Goal: Navigation & Orientation: Find specific page/section

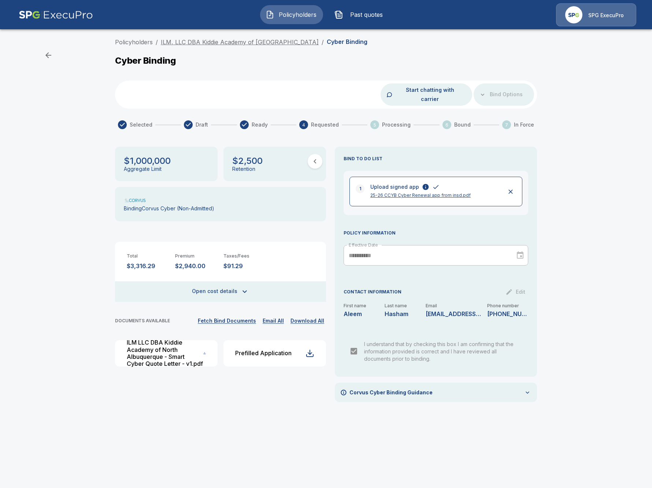
click at [197, 42] on link "ILM, LLC DBA Kiddie Academy of North Albuquerque" at bounding box center [240, 41] width 158 height 7
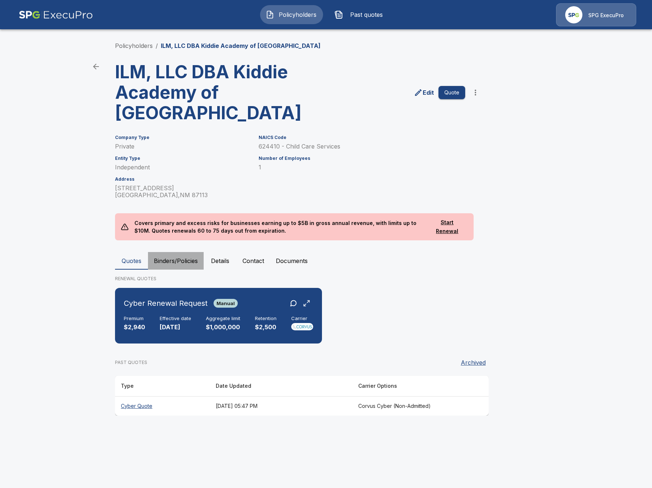
click at [180, 257] on button "Binders/Policies" at bounding box center [176, 261] width 56 height 18
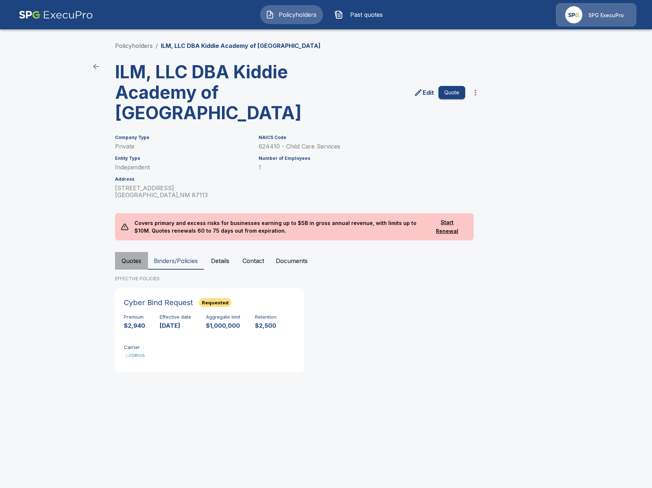
click at [133, 263] on button "Quotes" at bounding box center [131, 261] width 33 height 18
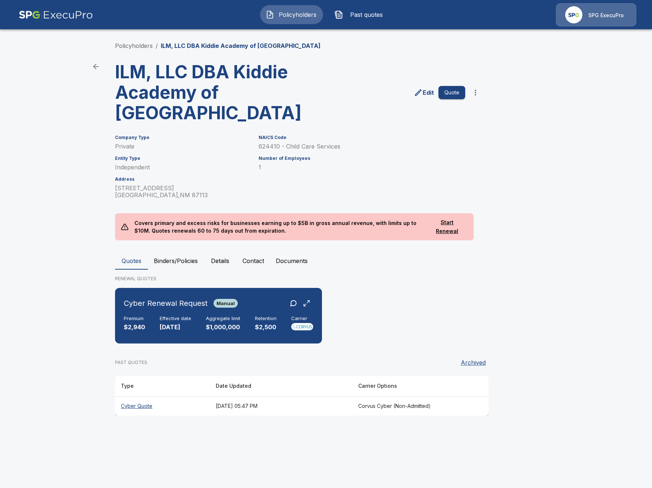
click at [276, 407] on th "June 27, 2025 at 05:47 PM" at bounding box center [281, 406] width 142 height 19
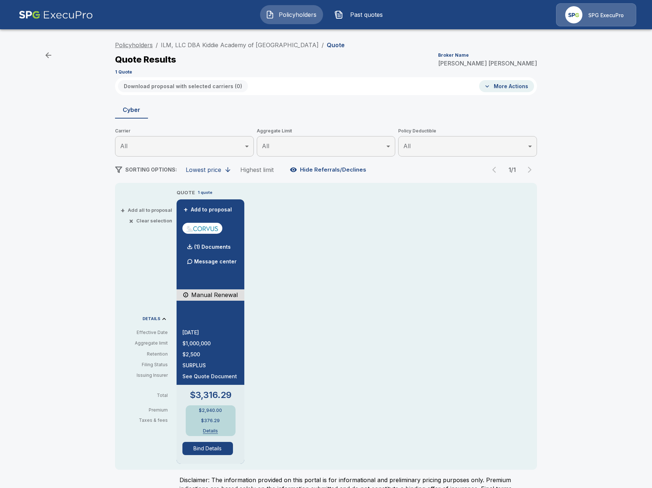
click at [140, 47] on link "Policyholders" at bounding box center [134, 44] width 38 height 7
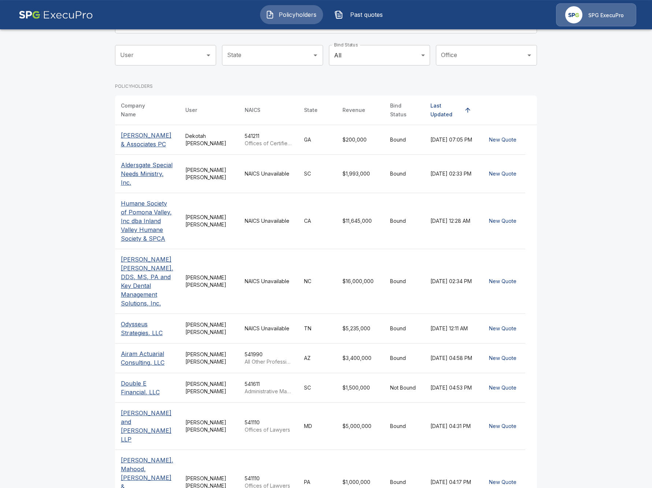
scroll to position [71, 0]
click at [232, 350] on div "Tricia Dietz" at bounding box center [209, 357] width 48 height 15
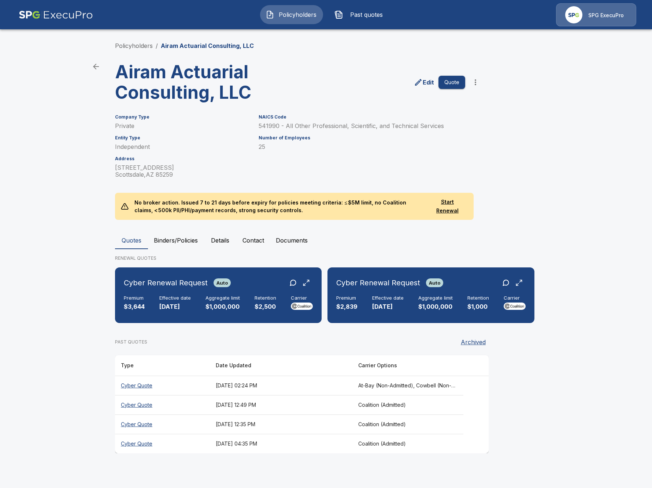
click at [316, 386] on th "September 12, 2025 at 02:24 PM" at bounding box center [281, 385] width 142 height 19
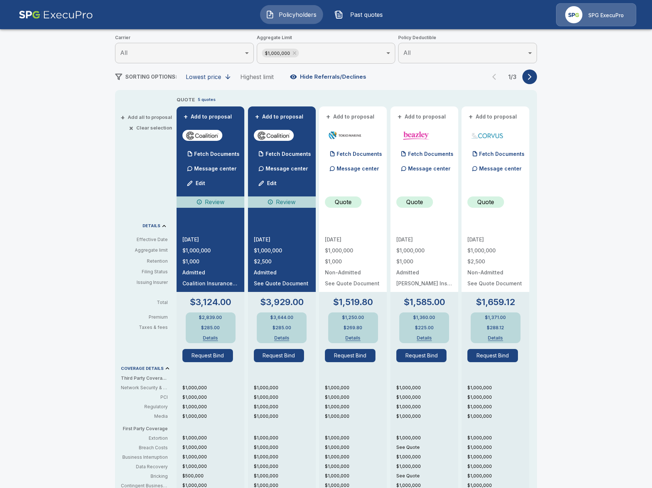
scroll to position [93, 0]
click at [524, 81] on button "button" at bounding box center [529, 77] width 15 height 15
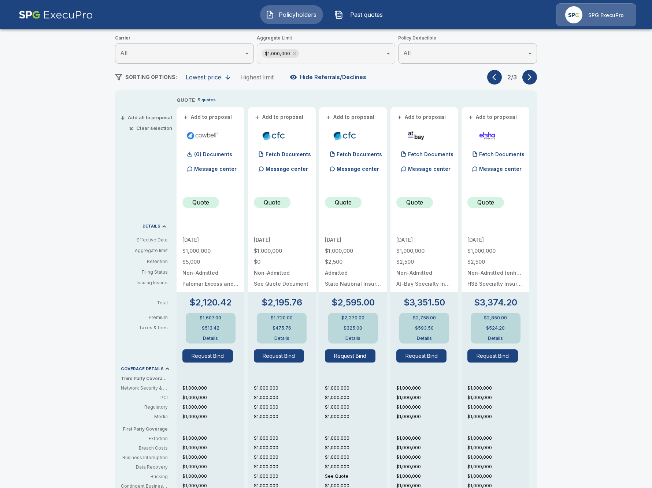
click at [526, 83] on button "button" at bounding box center [529, 77] width 15 height 15
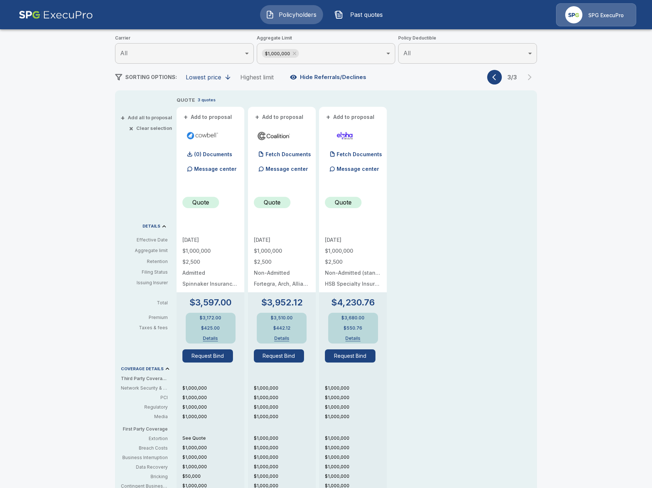
click at [491, 78] on button "button" at bounding box center [494, 77] width 15 height 15
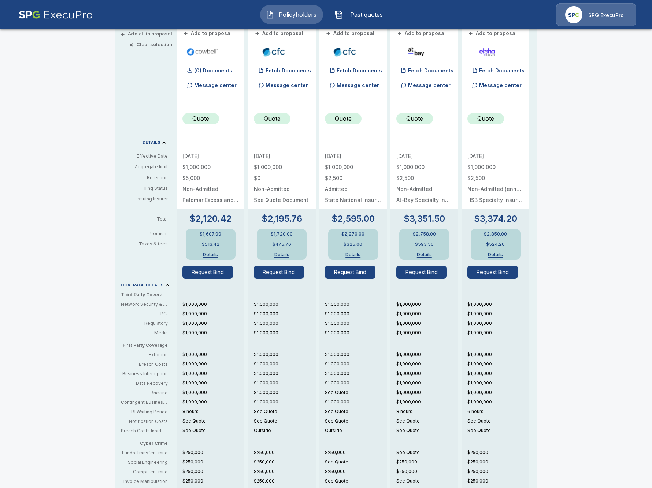
scroll to position [177, 0]
click at [61, 353] on div "Policyholders / Airam Actuarial Consulting, LLC / Quote Quote Results Broker Na…" at bounding box center [326, 215] width 652 height 715
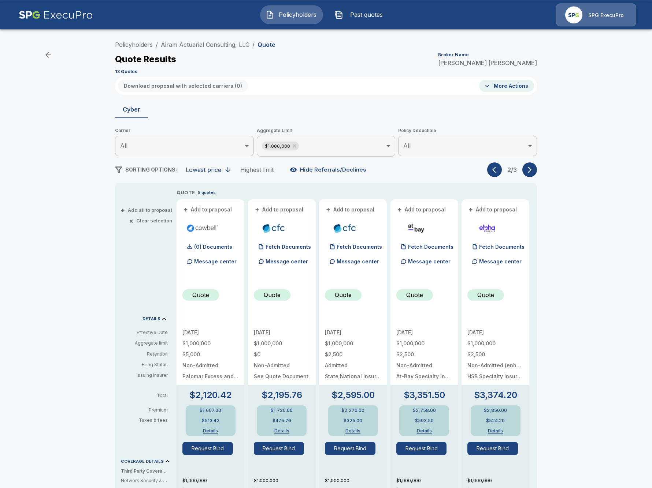
scroll to position [0, 0]
click at [144, 44] on link "Policyholders" at bounding box center [134, 44] width 38 height 7
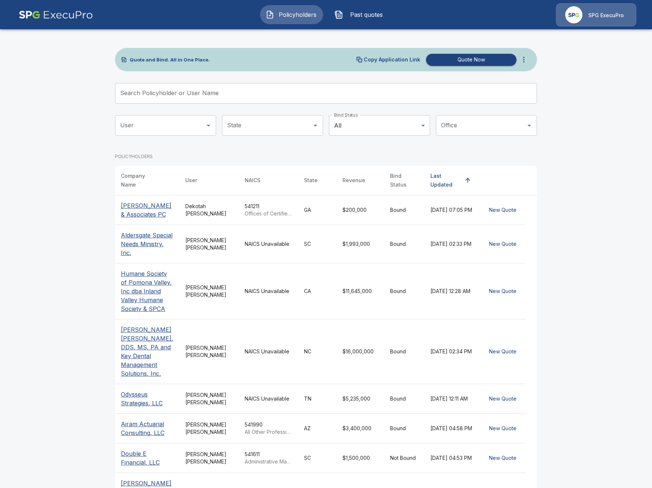
click at [227, 280] on td "Tricia Dietz" at bounding box center [208, 292] width 59 height 56
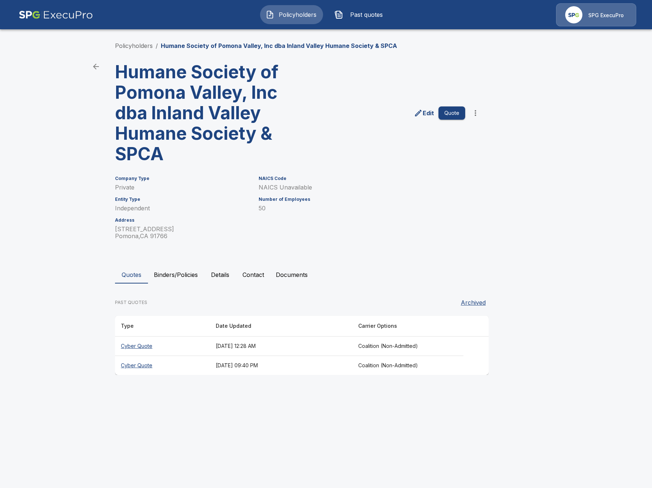
click at [185, 351] on th "Cyber Quote" at bounding box center [162, 346] width 95 height 19
click at [174, 369] on th "Cyber Quote" at bounding box center [162, 365] width 95 height 19
click at [291, 350] on th "[DATE] 12:28 AM" at bounding box center [281, 346] width 142 height 19
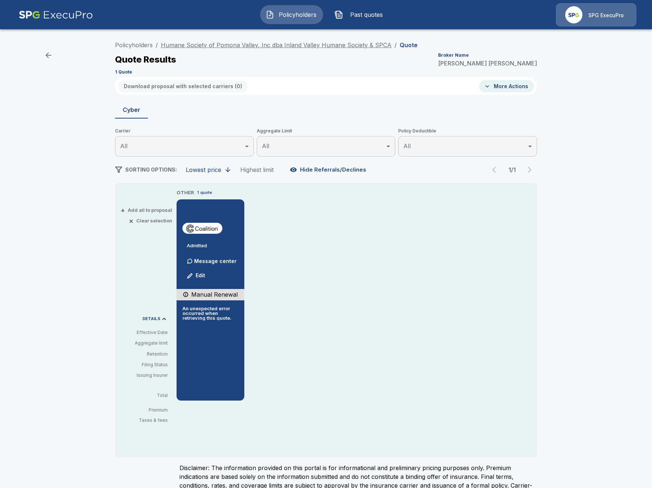
click at [259, 48] on link "Humane Society of Pomona Valley, Inc dba Inland Valley Humane Society & SPCA" at bounding box center [276, 44] width 231 height 7
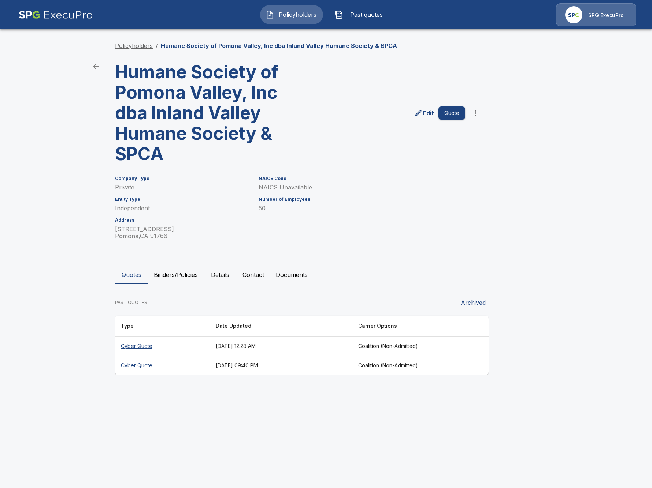
click at [138, 48] on link "Policyholders" at bounding box center [134, 45] width 38 height 7
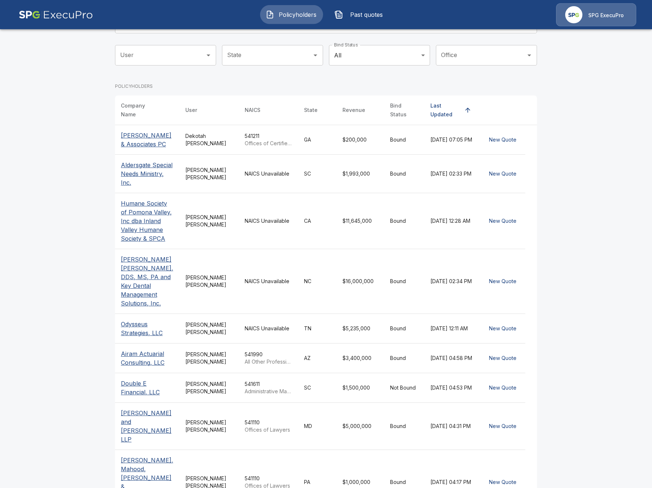
scroll to position [71, 0]
click at [138, 323] on th "Odysseus Strategies, LLC" at bounding box center [147, 328] width 64 height 30
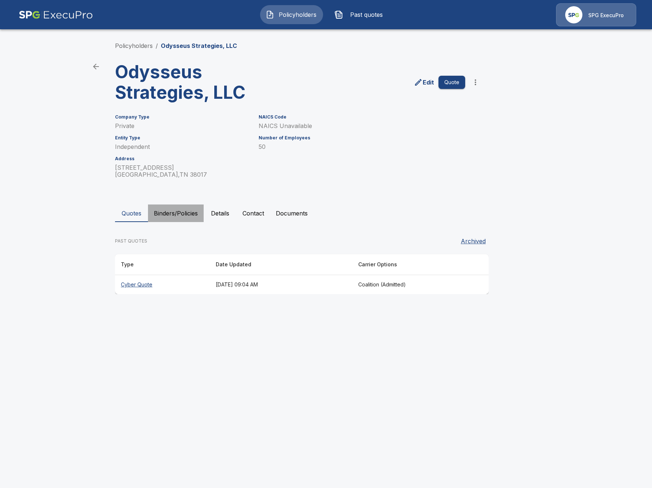
click at [180, 216] on button "Binders/Policies" at bounding box center [176, 214] width 56 height 18
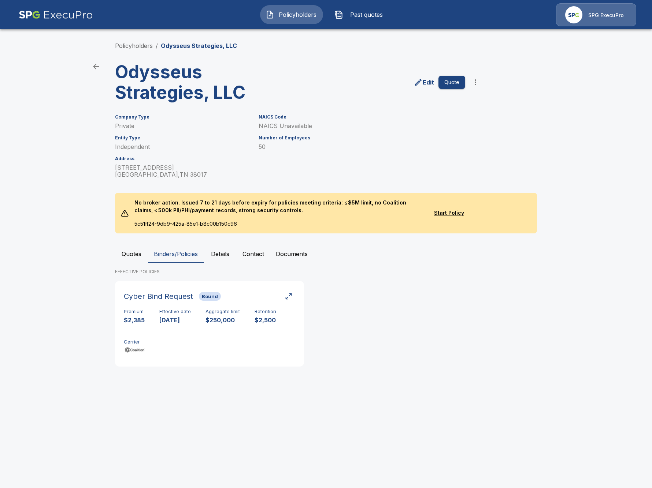
click at [134, 253] on button "Quotes" at bounding box center [131, 254] width 33 height 18
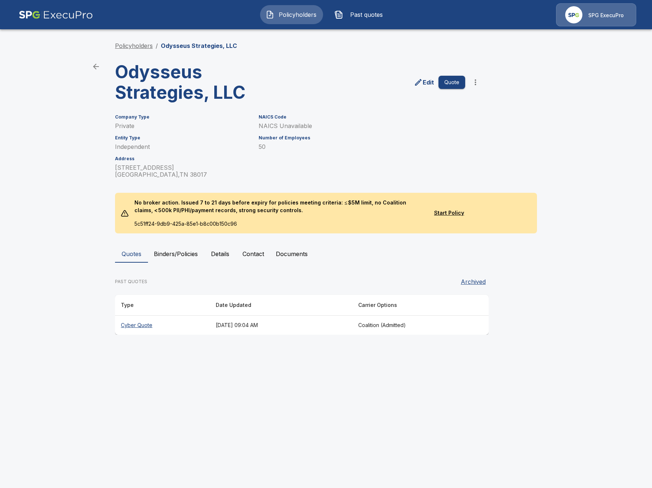
click at [130, 46] on link "Policyholders" at bounding box center [134, 45] width 38 height 7
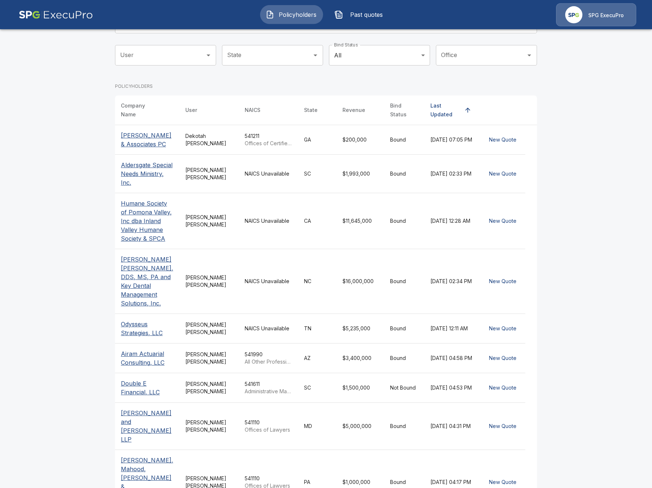
scroll to position [71, 0]
